Goal: Task Accomplishment & Management: Manage account settings

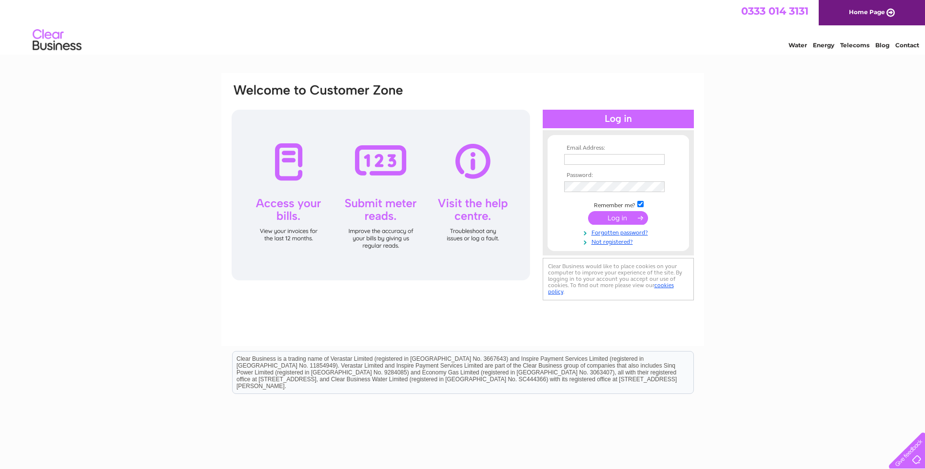
click at [585, 158] on input "text" at bounding box center [614, 159] width 100 height 11
type input "[EMAIL_ADDRESS][DOMAIN_NAME]"
click at [624, 219] on input "submit" at bounding box center [618, 219] width 60 height 14
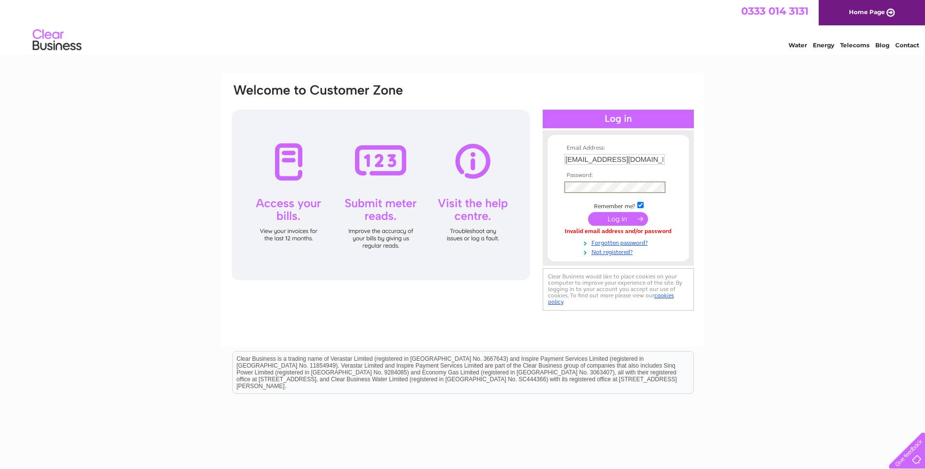
click at [588, 212] on input "submit" at bounding box center [618, 219] width 60 height 14
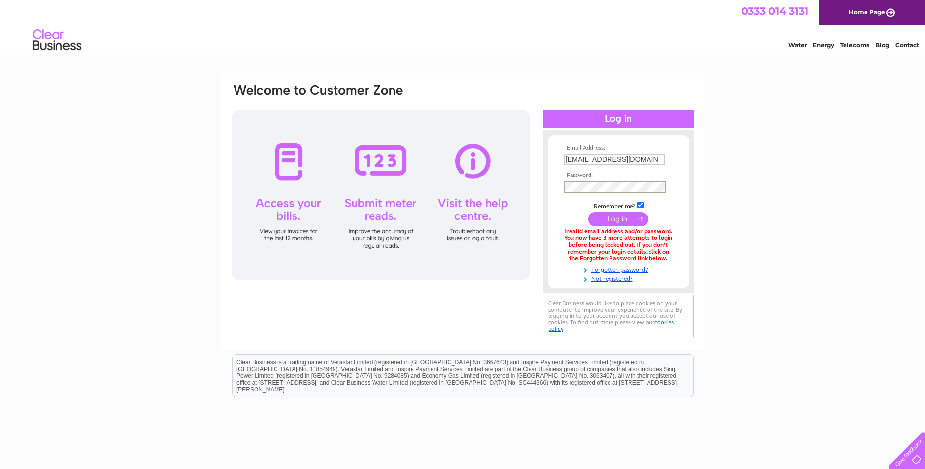
click at [613, 219] on input "submit" at bounding box center [618, 219] width 60 height 14
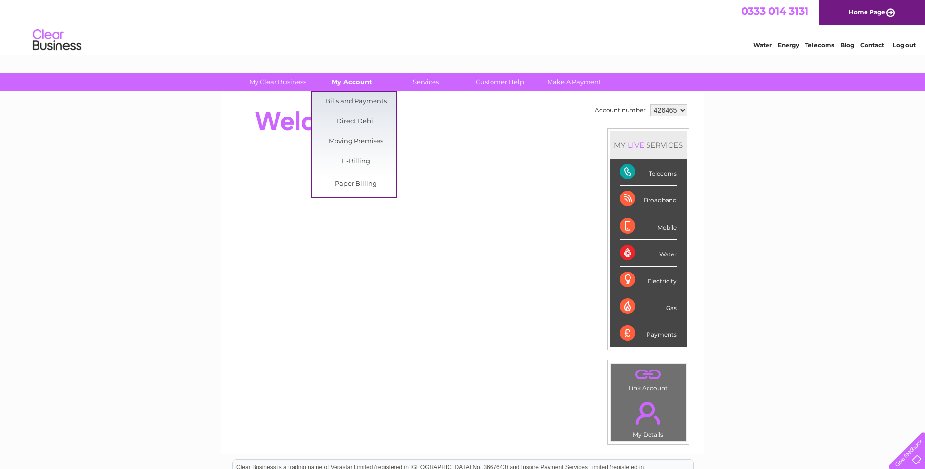
click at [351, 83] on link "My Account" at bounding box center [352, 82] width 80 height 18
click at [351, 100] on link "Bills and Payments" at bounding box center [355, 101] width 80 height 19
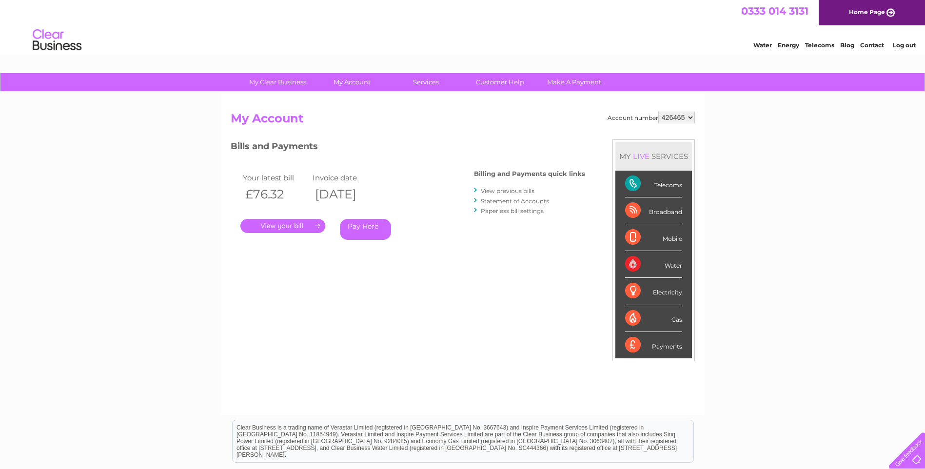
click at [273, 225] on link "." at bounding box center [282, 226] width 85 height 14
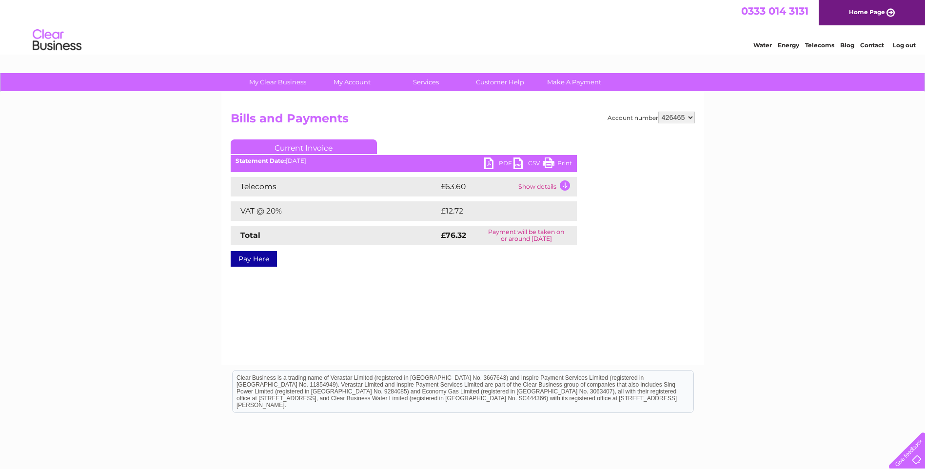
click at [499, 163] on link "PDF" at bounding box center [498, 164] width 29 height 14
click at [901, 44] on link "Log out" at bounding box center [904, 44] width 23 height 7
